Goal: Check status: Check status

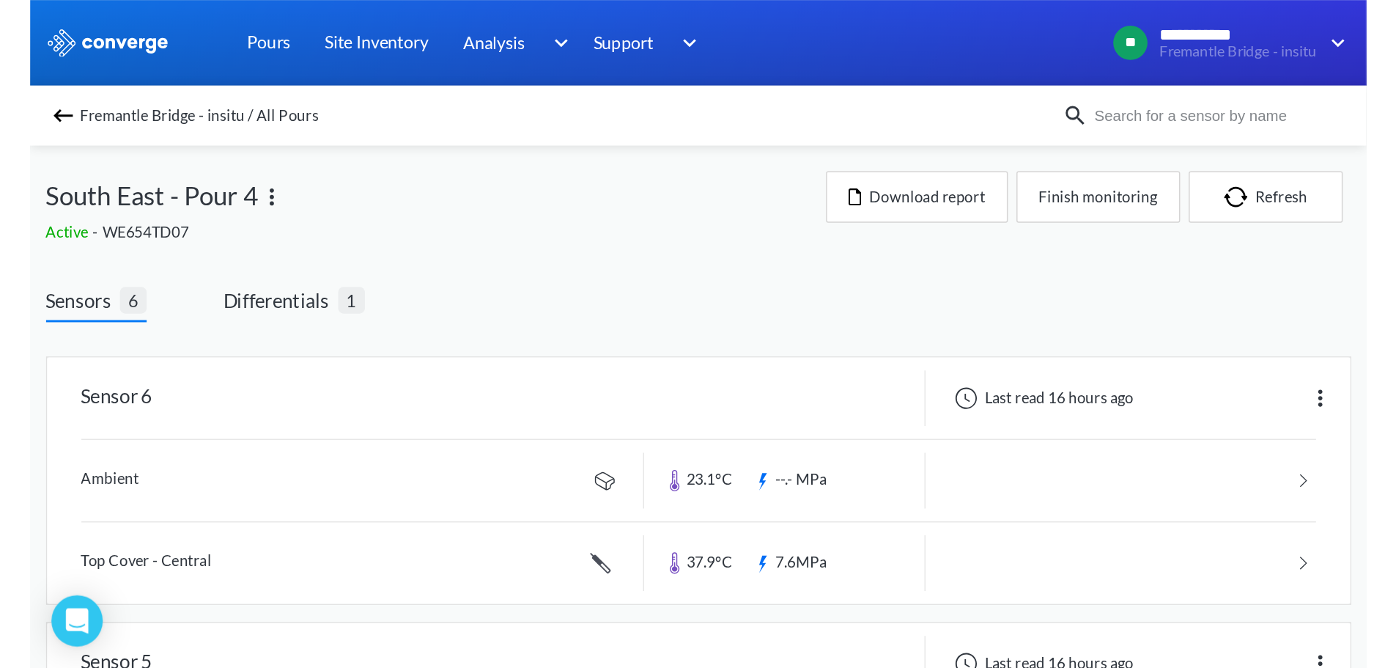
scroll to position [98, 0]
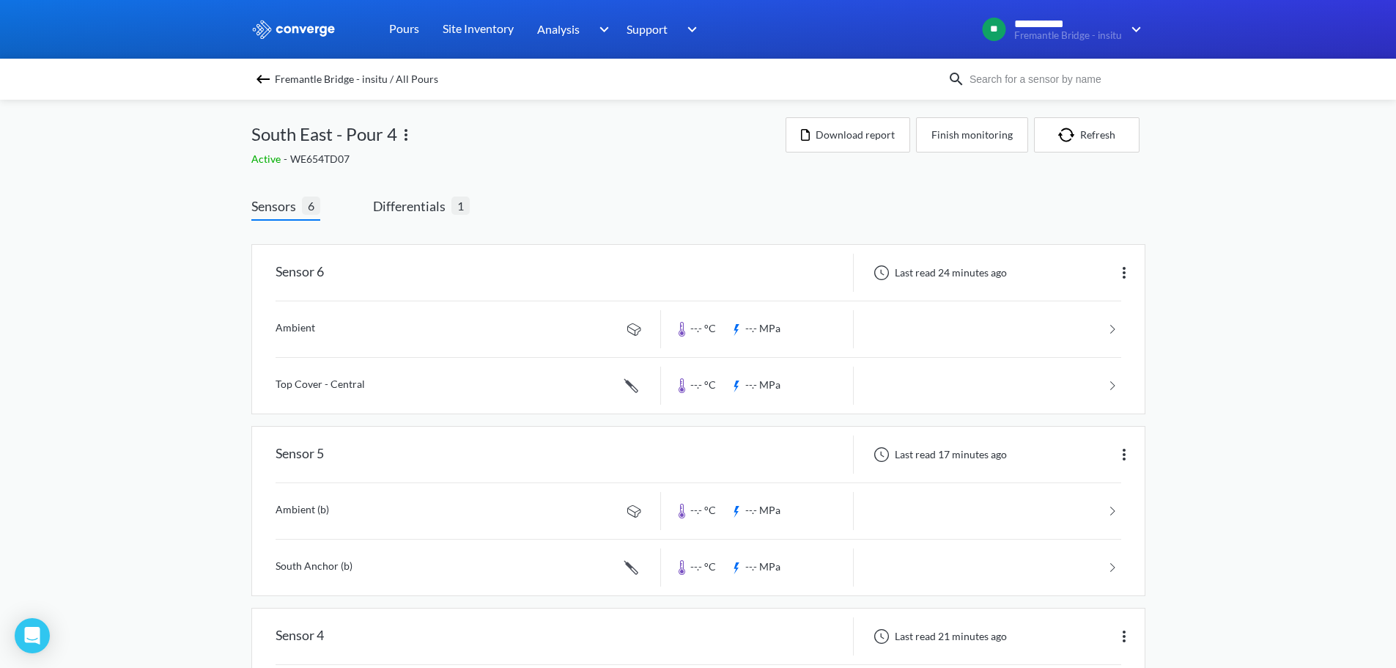
click at [361, 212] on div "Sensors 6 Differentials 1" at bounding box center [360, 208] width 218 height 25
click at [377, 202] on span "Differentials" at bounding box center [412, 206] width 78 height 21
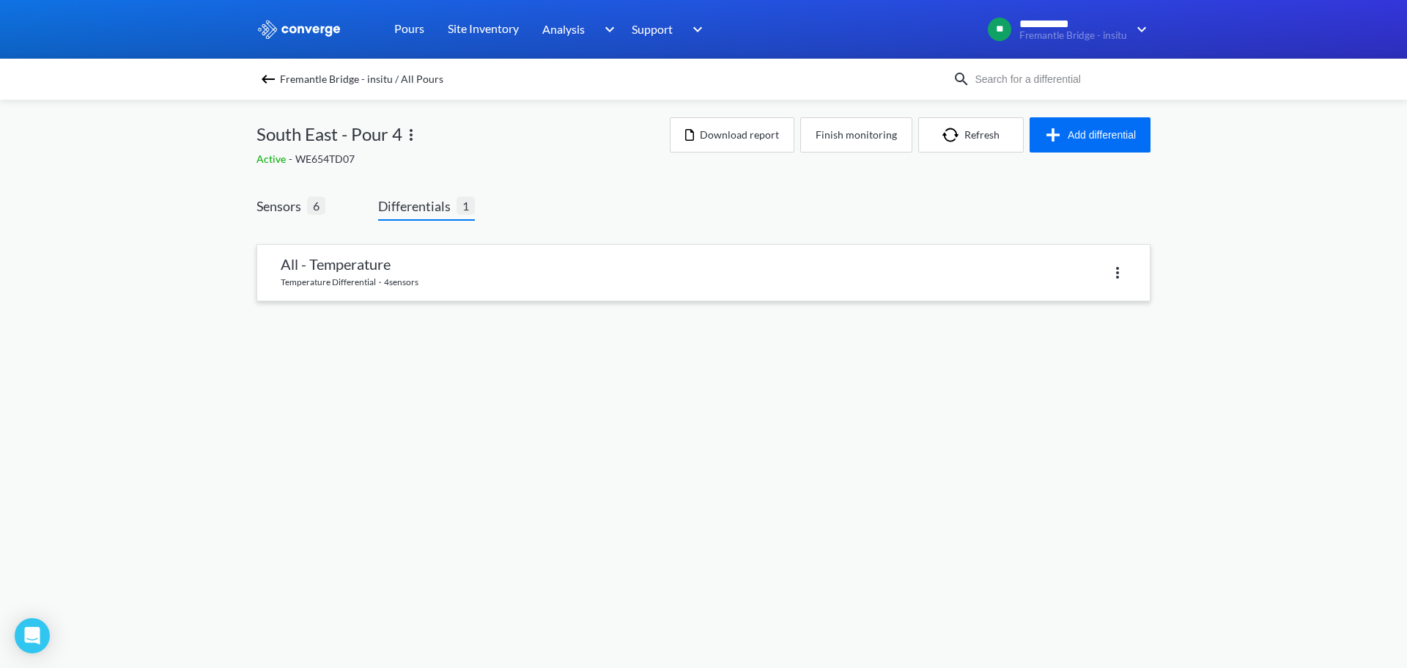
click at [356, 260] on link at bounding box center [703, 273] width 893 height 56
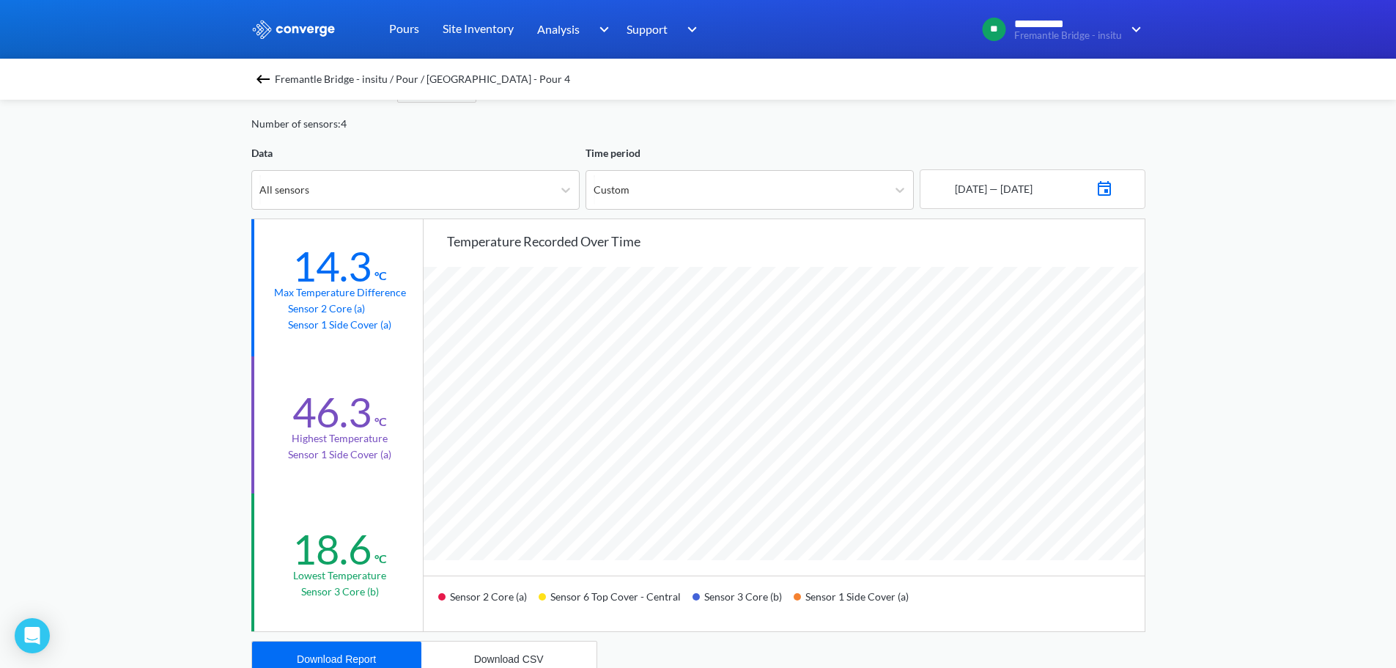
scroll to position [73, 0]
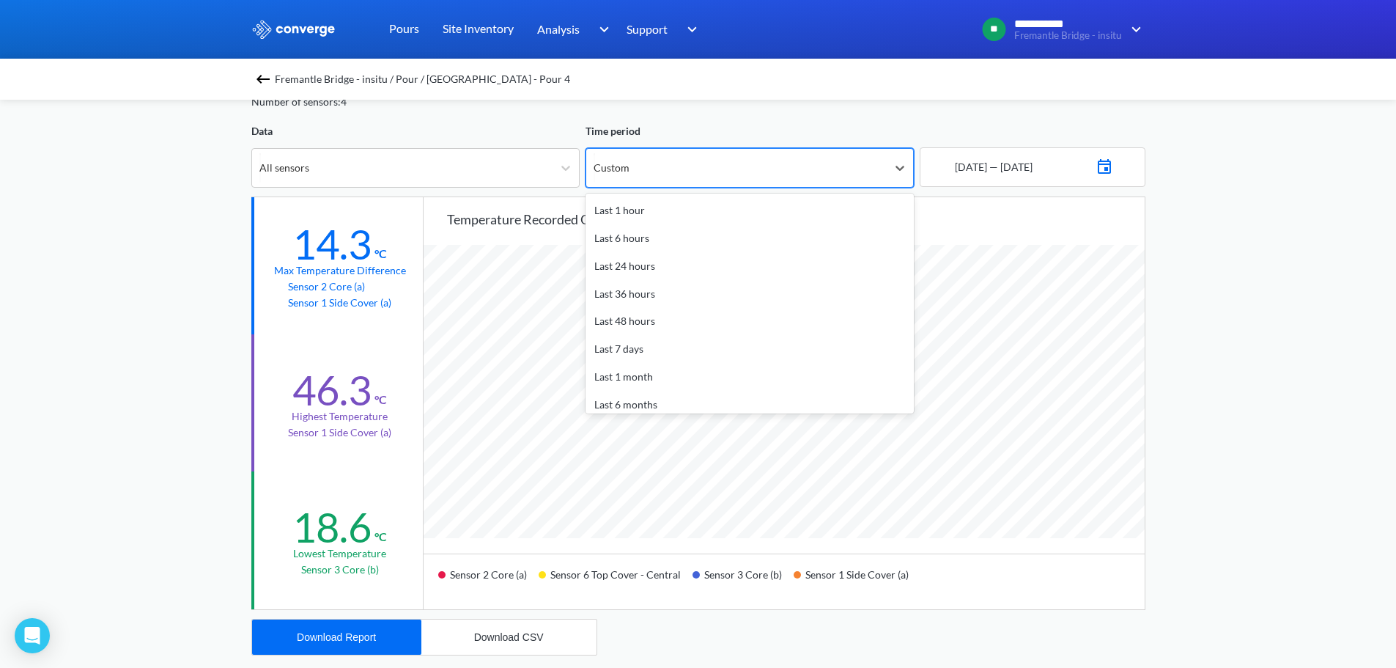
click at [709, 172] on div "Custom" at bounding box center [736, 168] width 300 height 38
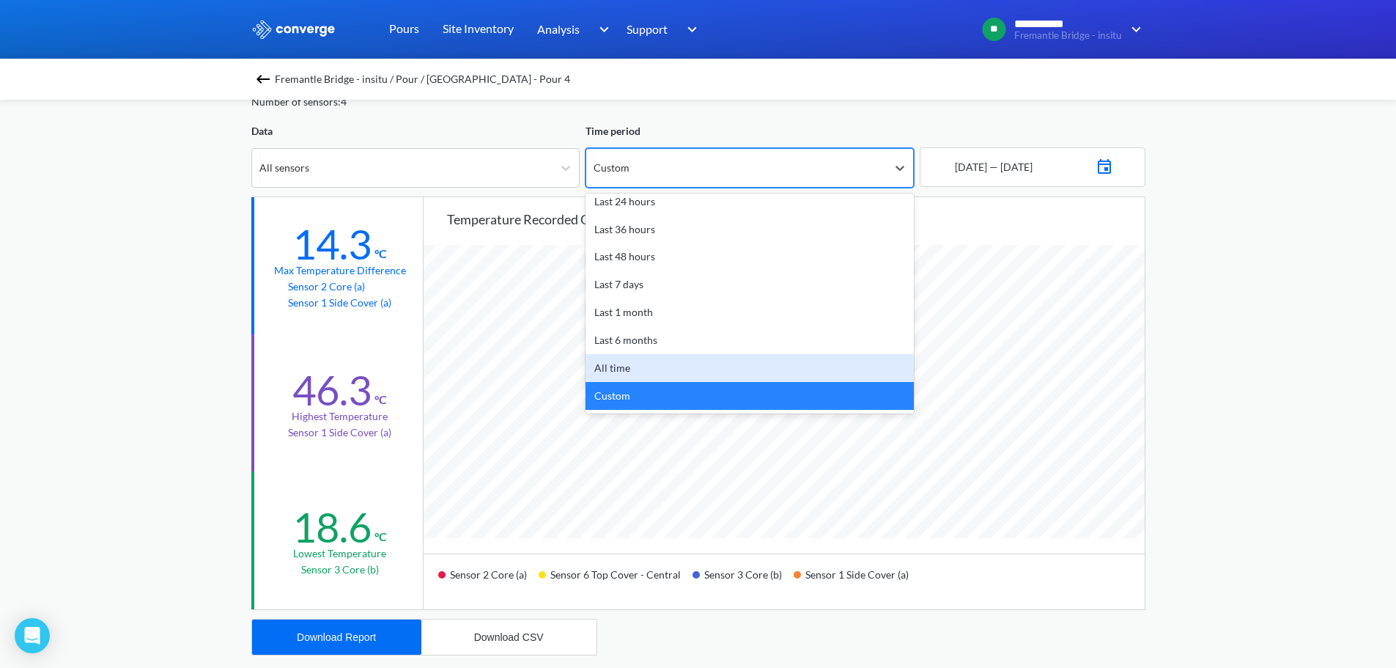
click at [1179, 213] on div "**********" at bounding box center [698, 541] width 1396 height 1228
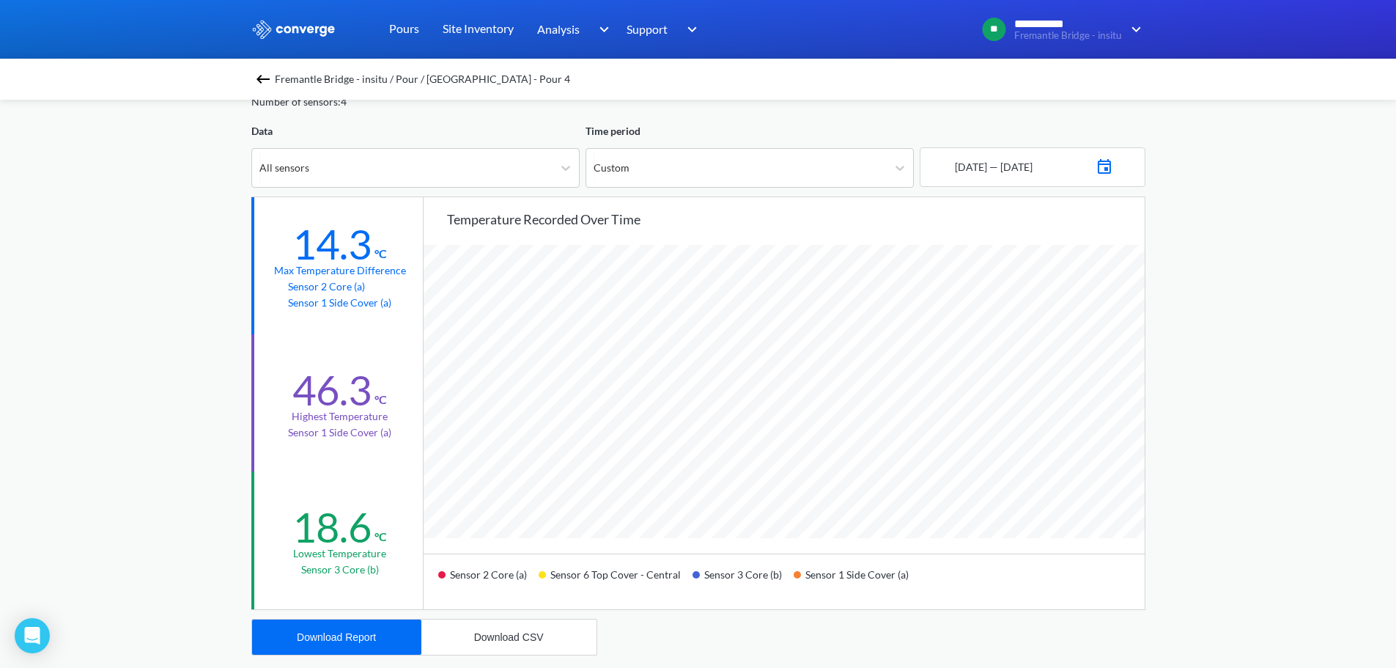
click at [1111, 169] on img at bounding box center [1105, 165] width 18 height 21
click at [1118, 213] on icon "Move forward to switch to the next month." at bounding box center [1114, 220] width 14 height 14
click at [1085, 266] on td "3" at bounding box center [1078, 269] width 23 height 23
click at [944, 218] on icon "Move backward to switch to the previous month." at bounding box center [950, 220] width 14 height 14
click at [1104, 218] on div "Move forward to switch to the next month." at bounding box center [1114, 219] width 29 height 24
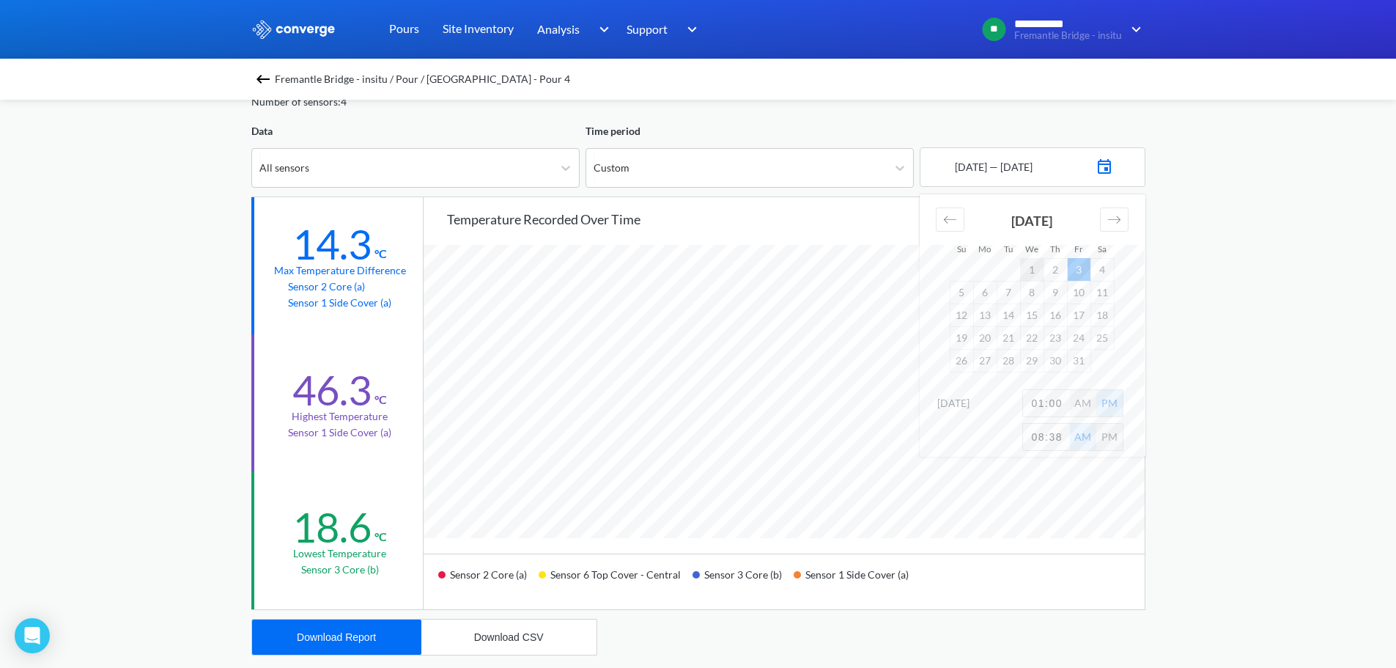
click at [1031, 262] on td "1" at bounding box center [1031, 269] width 23 height 23
click at [1073, 265] on td "3" at bounding box center [1078, 269] width 23 height 23
click at [1216, 378] on div "**********" at bounding box center [698, 541] width 1396 height 1228
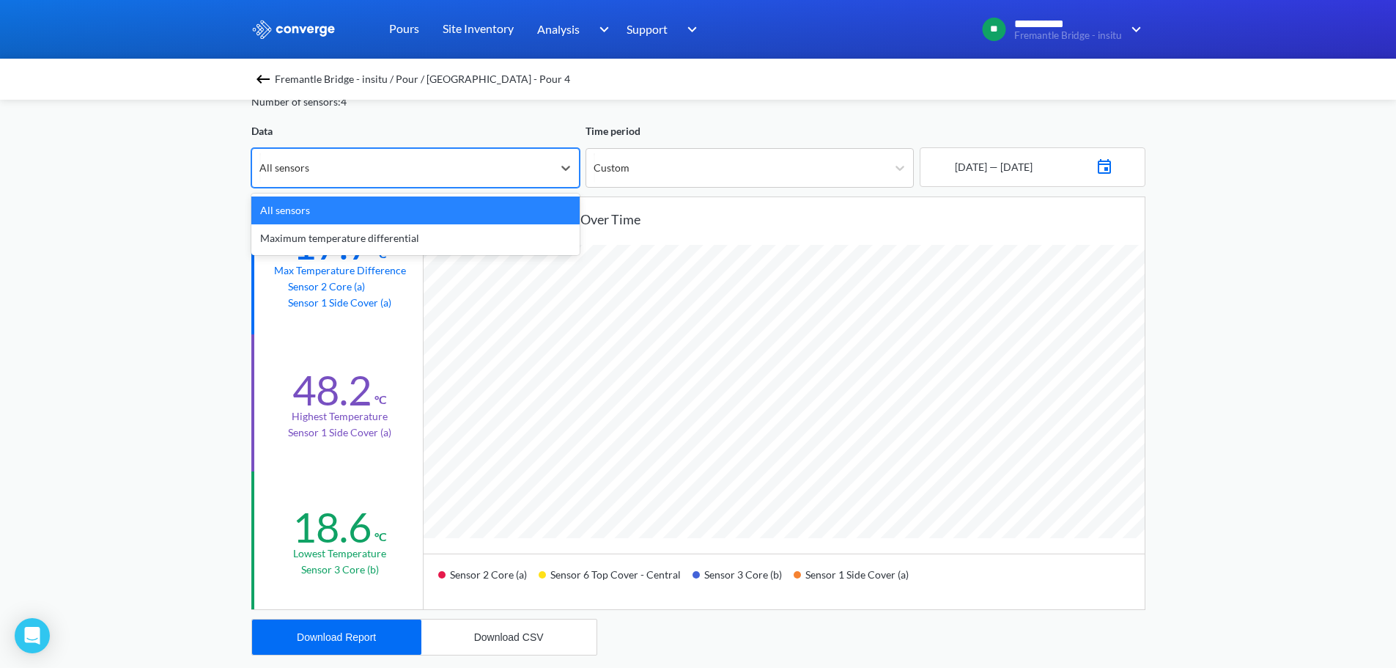
click at [388, 169] on div "All sensors" at bounding box center [402, 168] width 300 height 38
click at [419, 92] on div "Fremantle Bridge - insitu / Pour / [GEOGRAPHIC_DATA] - Pour 4" at bounding box center [698, 79] width 1396 height 41
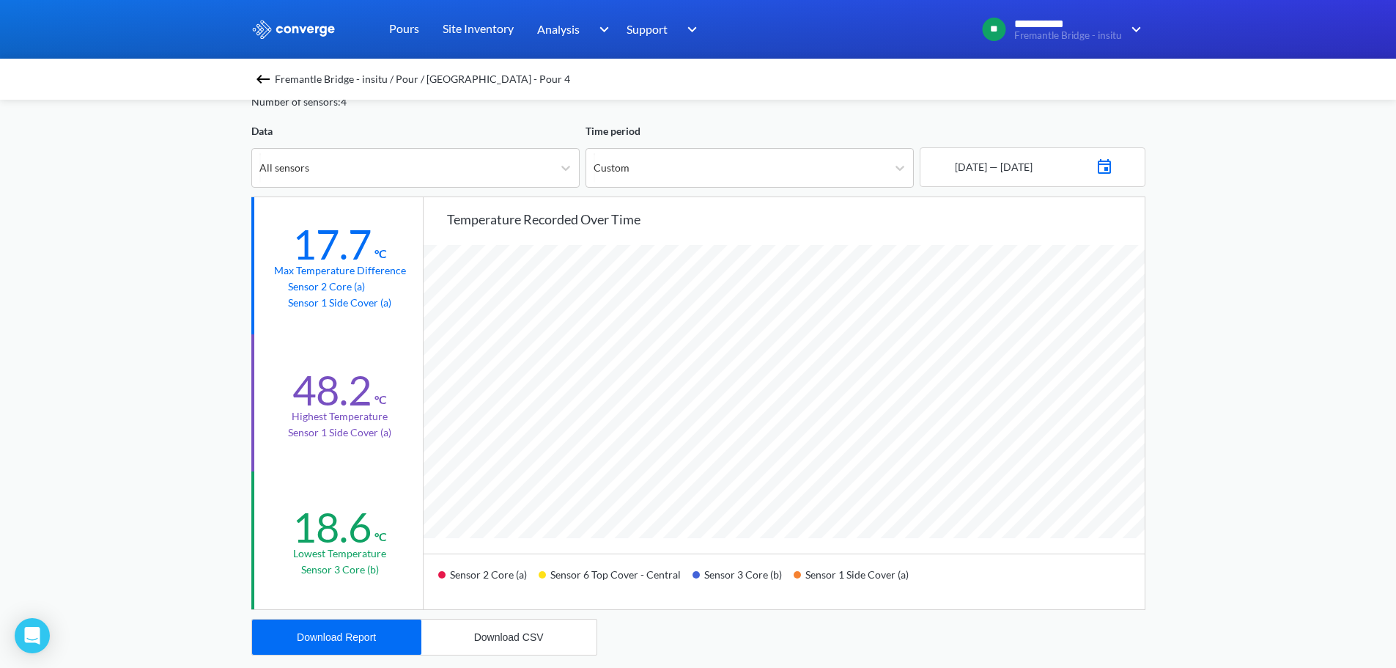
click at [419, 84] on span "Fremantle Bridge - insitu / Pour / [GEOGRAPHIC_DATA] - Pour 4" at bounding box center [422, 79] width 295 height 21
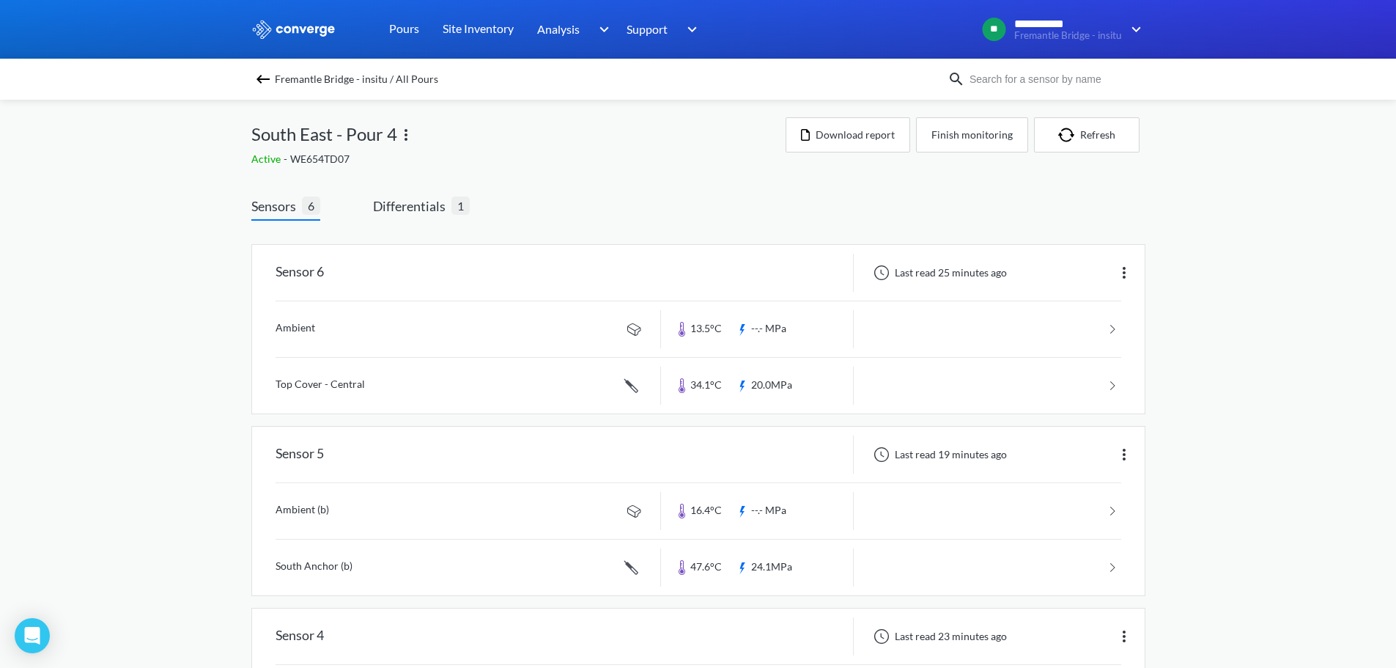
click at [437, 210] on span "Differentials" at bounding box center [412, 206] width 78 height 21
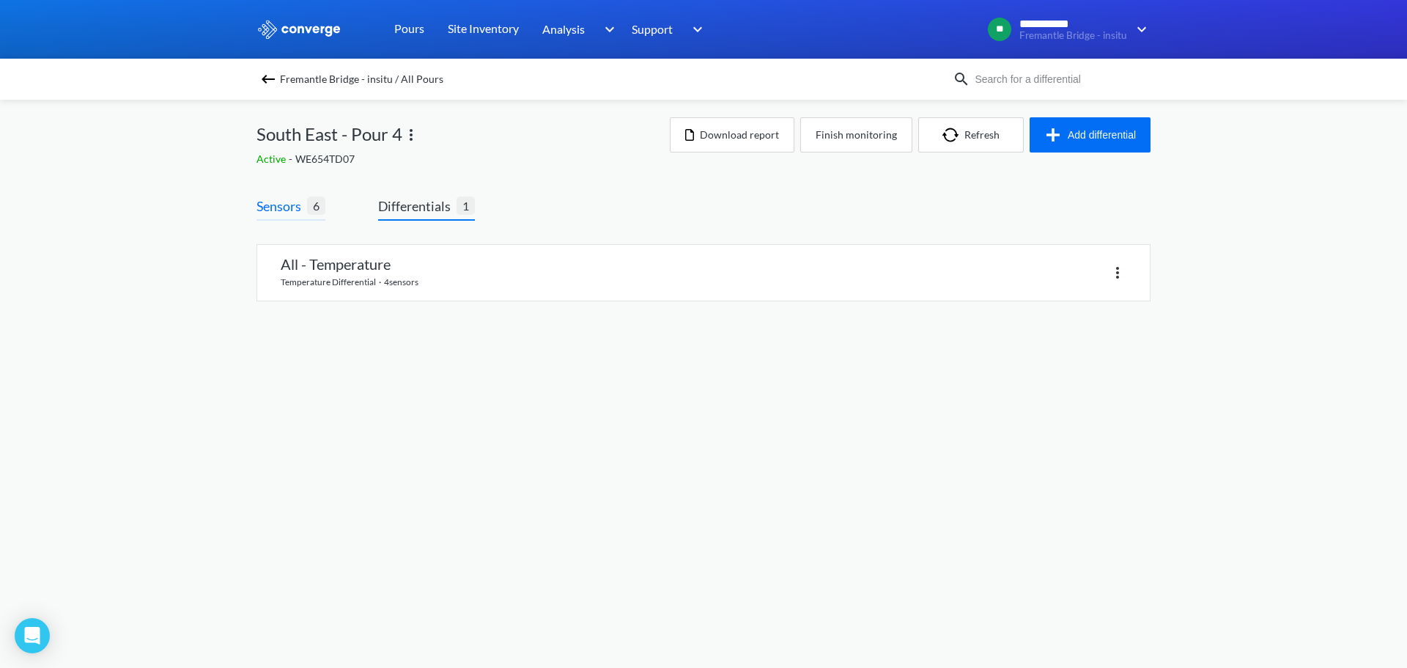
click at [319, 209] on span "6" at bounding box center [316, 205] width 18 height 18
click at [319, 210] on span "6" at bounding box center [316, 205] width 18 height 18
click at [277, 202] on span "Sensors" at bounding box center [282, 206] width 51 height 21
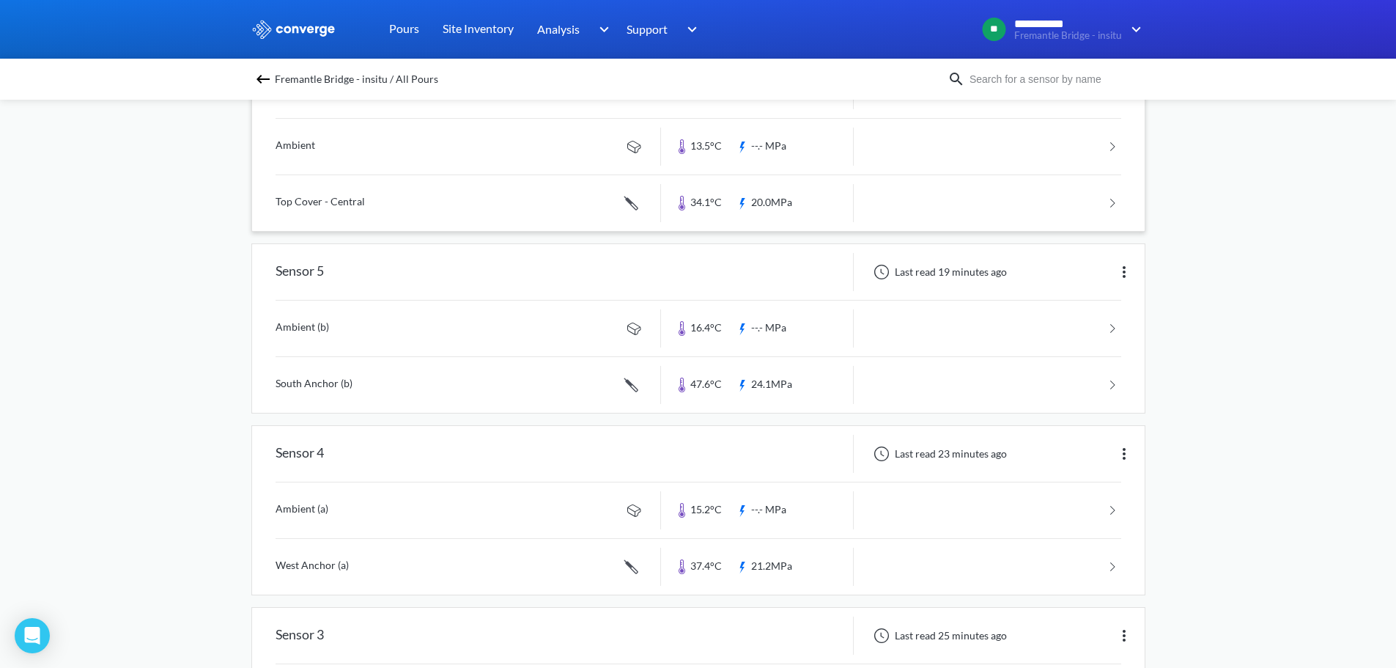
scroll to position [147, 0]
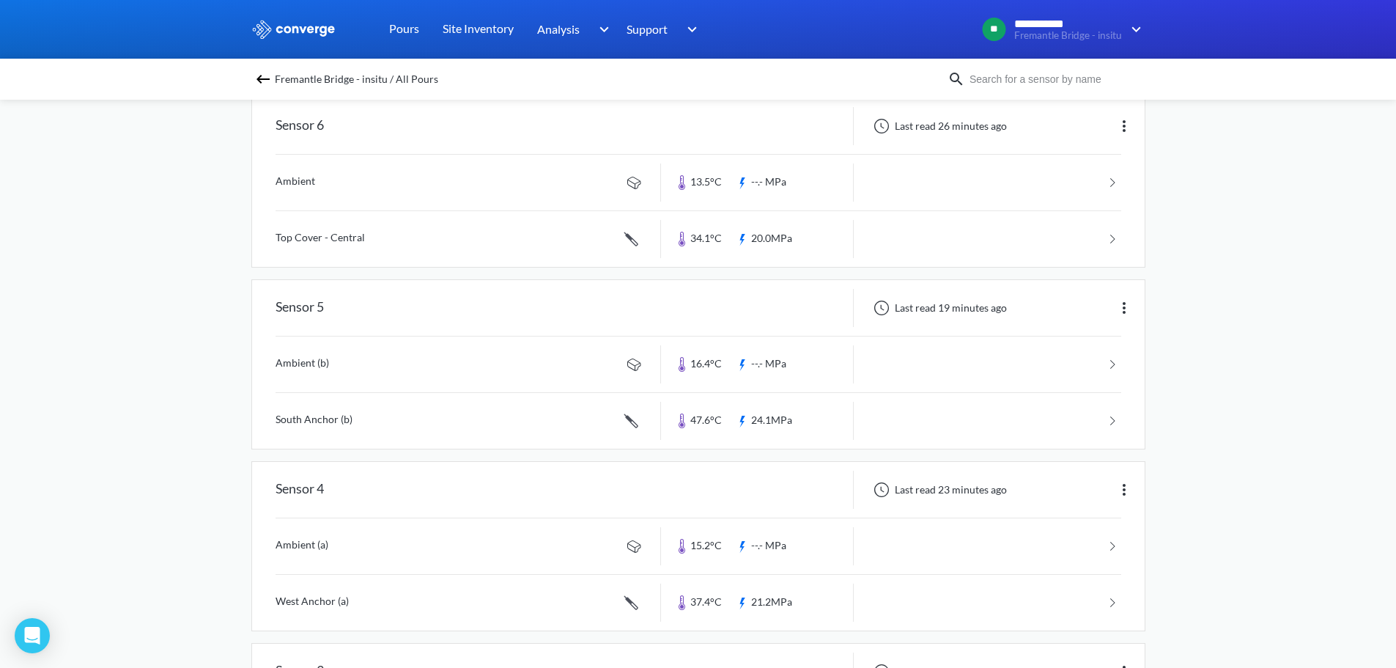
click at [312, 84] on span "Fremantle Bridge - insitu / All Pours" at bounding box center [356, 79] width 163 height 21
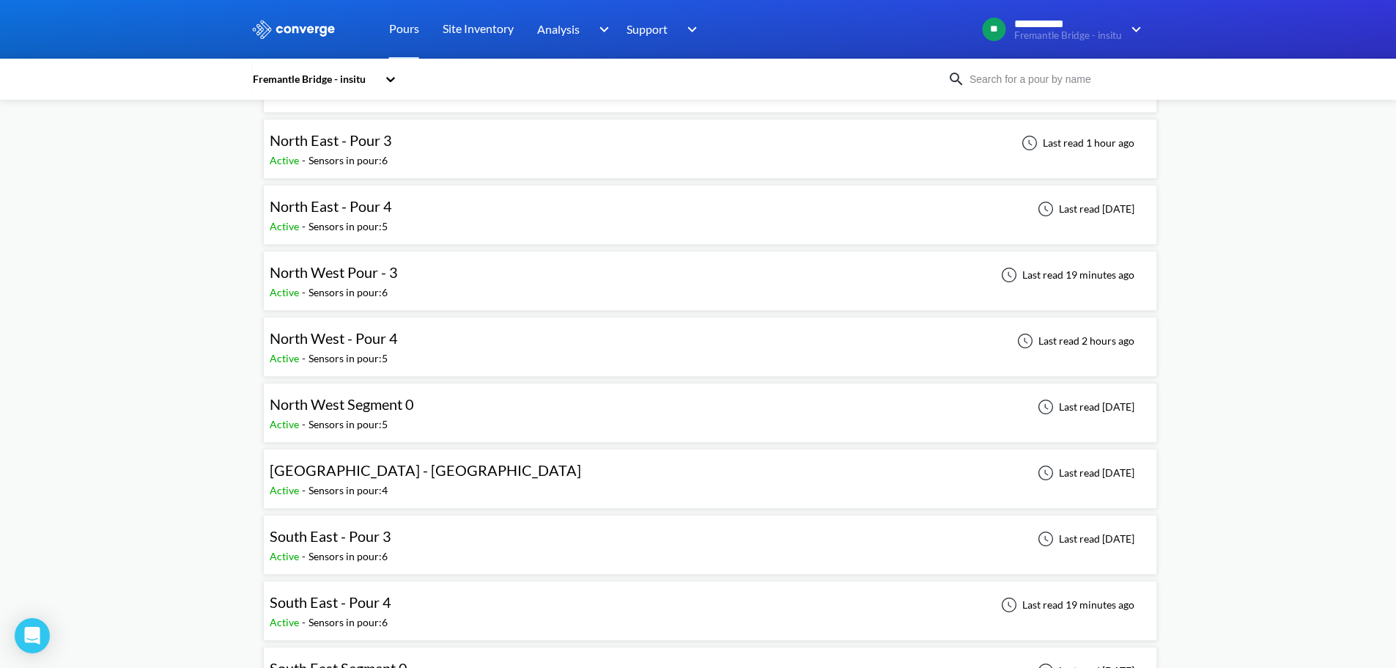
scroll to position [293, 0]
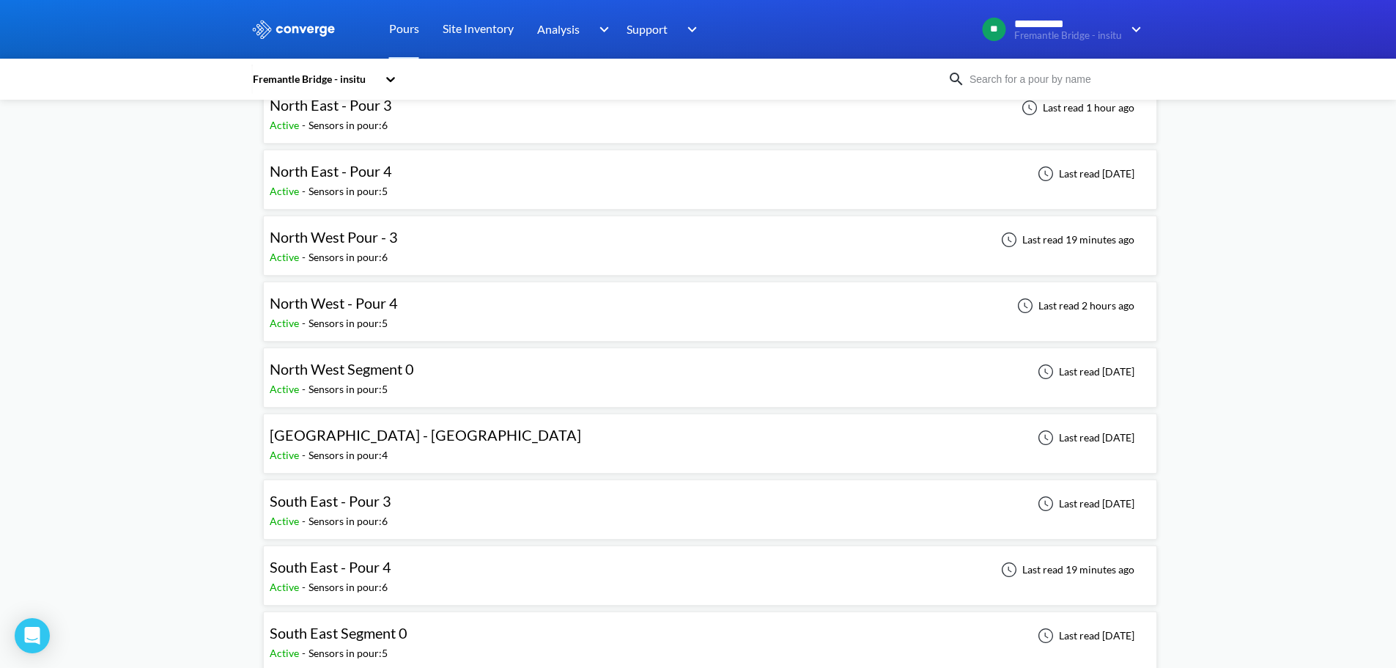
click at [402, 569] on div "South East - Pour 4 Active - Sensors in pour: 6 Last read 19 minutes ago" at bounding box center [710, 575] width 881 height 47
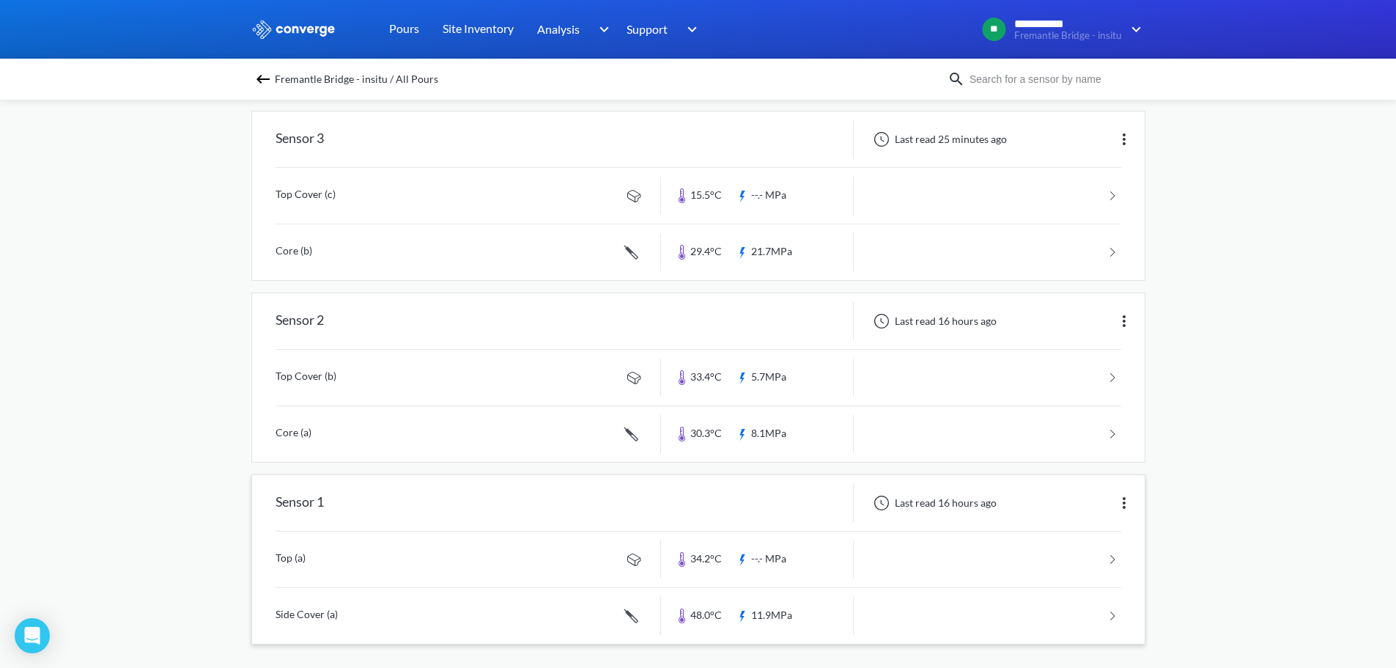
scroll to position [685, 0]
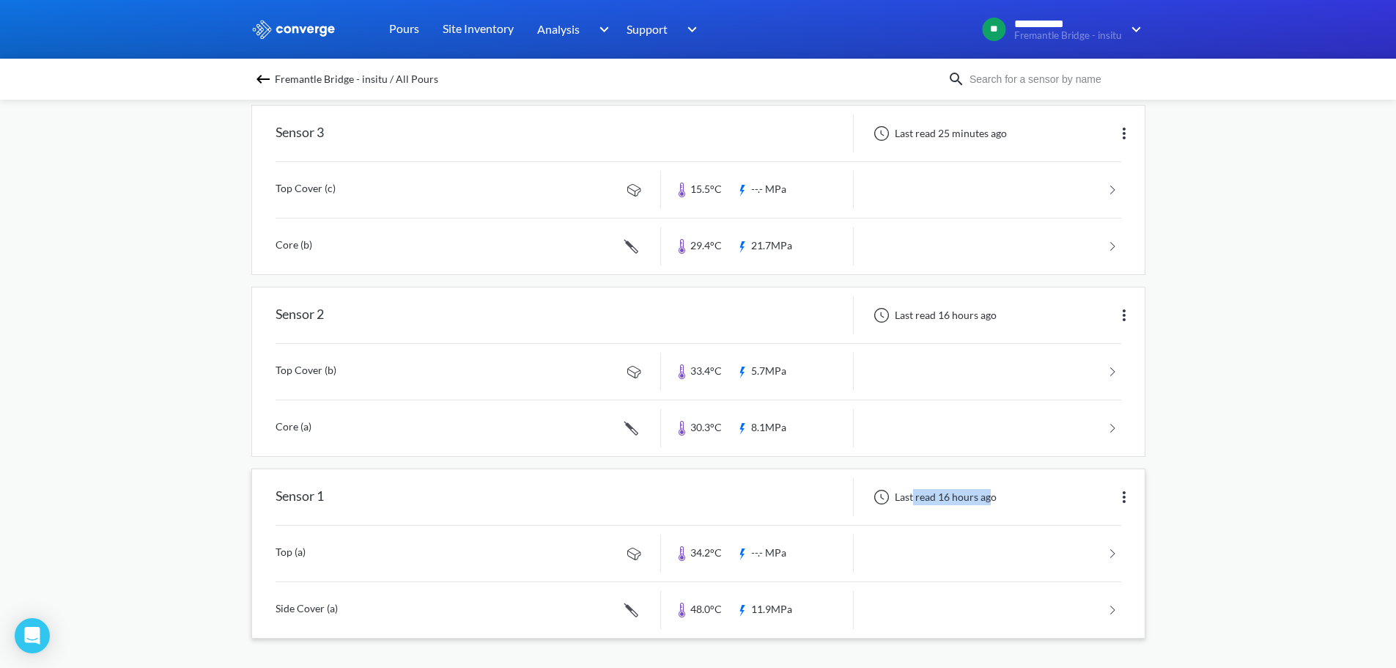
drag, startPoint x: 989, startPoint y: 497, endPoint x: 913, endPoint y: 495, distance: 76.2
click at [913, 495] on div "Last read 16 hours ago" at bounding box center [934, 497] width 136 height 18
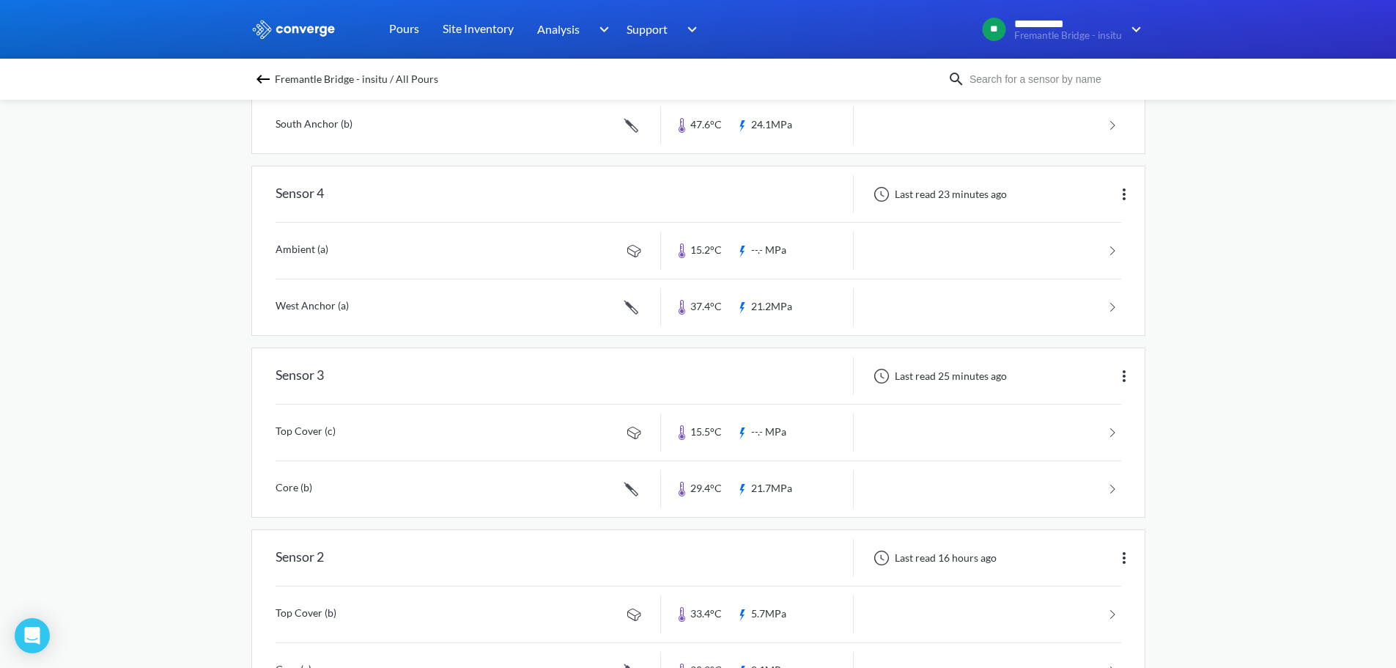
scroll to position [513, 0]
